Goal: Task Accomplishment & Management: Use online tool/utility

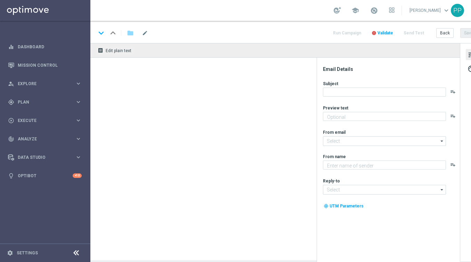
type textarea "Deine Saison-Wetten zum Start der Bundesliga"
type input "[EMAIL_ADDRESS][DOMAIN_NAME]"
type textarea "Lottoland"
type input "[EMAIL_ADDRESS][DOMAIN_NAME]"
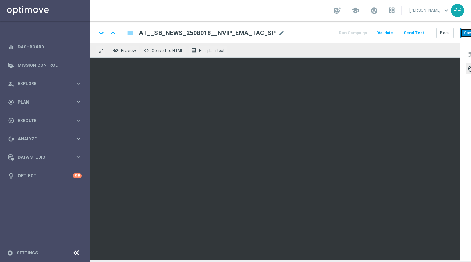
click at [463, 33] on button "Save" at bounding box center [468, 33] width 17 height 10
click at [420, 32] on button "Send Test" at bounding box center [413, 32] width 23 height 9
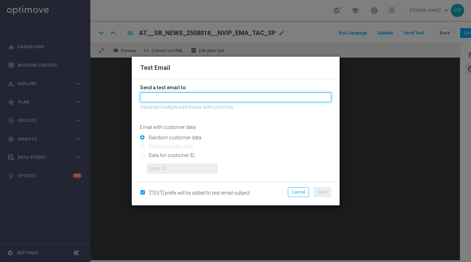
click at [239, 100] on input "text" at bounding box center [235, 97] width 191 height 10
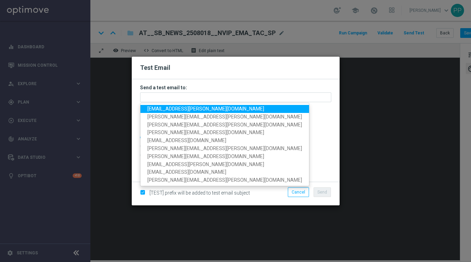
click at [195, 111] on span "[EMAIL_ADDRESS][PERSON_NAME][DOMAIN_NAME]" at bounding box center [205, 109] width 117 height 6
type input "[EMAIL_ADDRESS][PERSON_NAME][DOMAIN_NAME]"
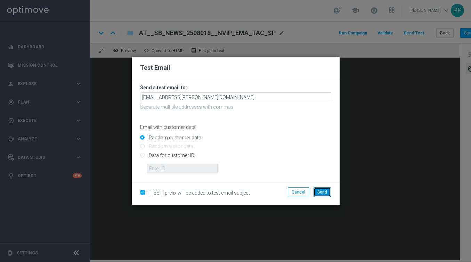
click at [321, 191] on span "Send" at bounding box center [322, 192] width 10 height 5
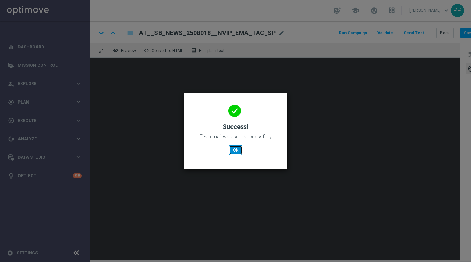
click at [237, 148] on button "OK" at bounding box center [235, 150] width 13 height 10
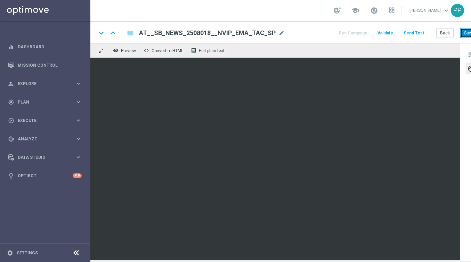
click at [463, 35] on button "Save" at bounding box center [468, 33] width 17 height 10
click at [467, 36] on button "Save" at bounding box center [468, 33] width 17 height 10
